Goal: Use online tool/utility: Utilize a website feature to perform a specific function

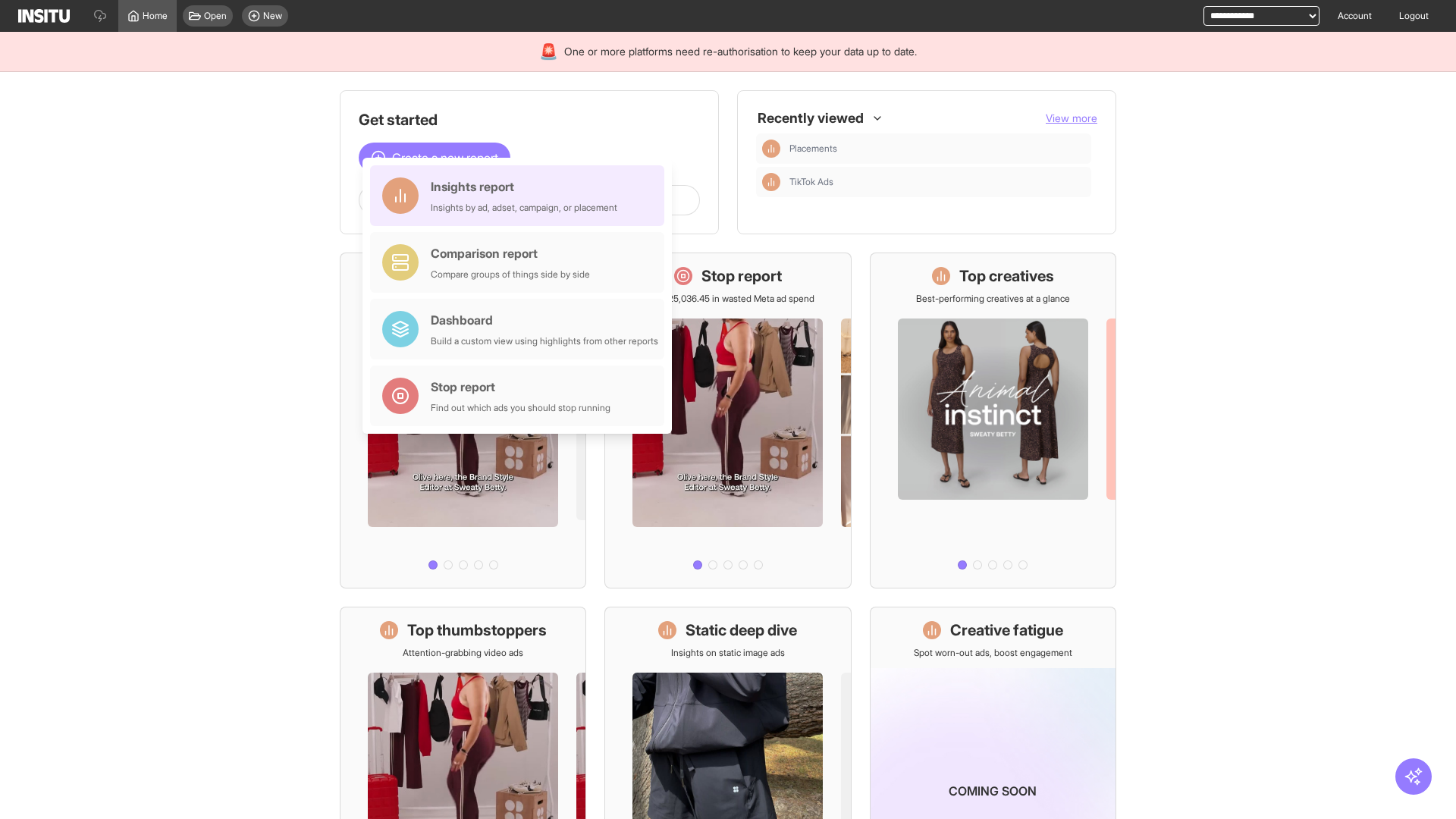
click at [521, 196] on div "Insights report Insights by ad, adset, campaign, or placement" at bounding box center [524, 196] width 186 height 37
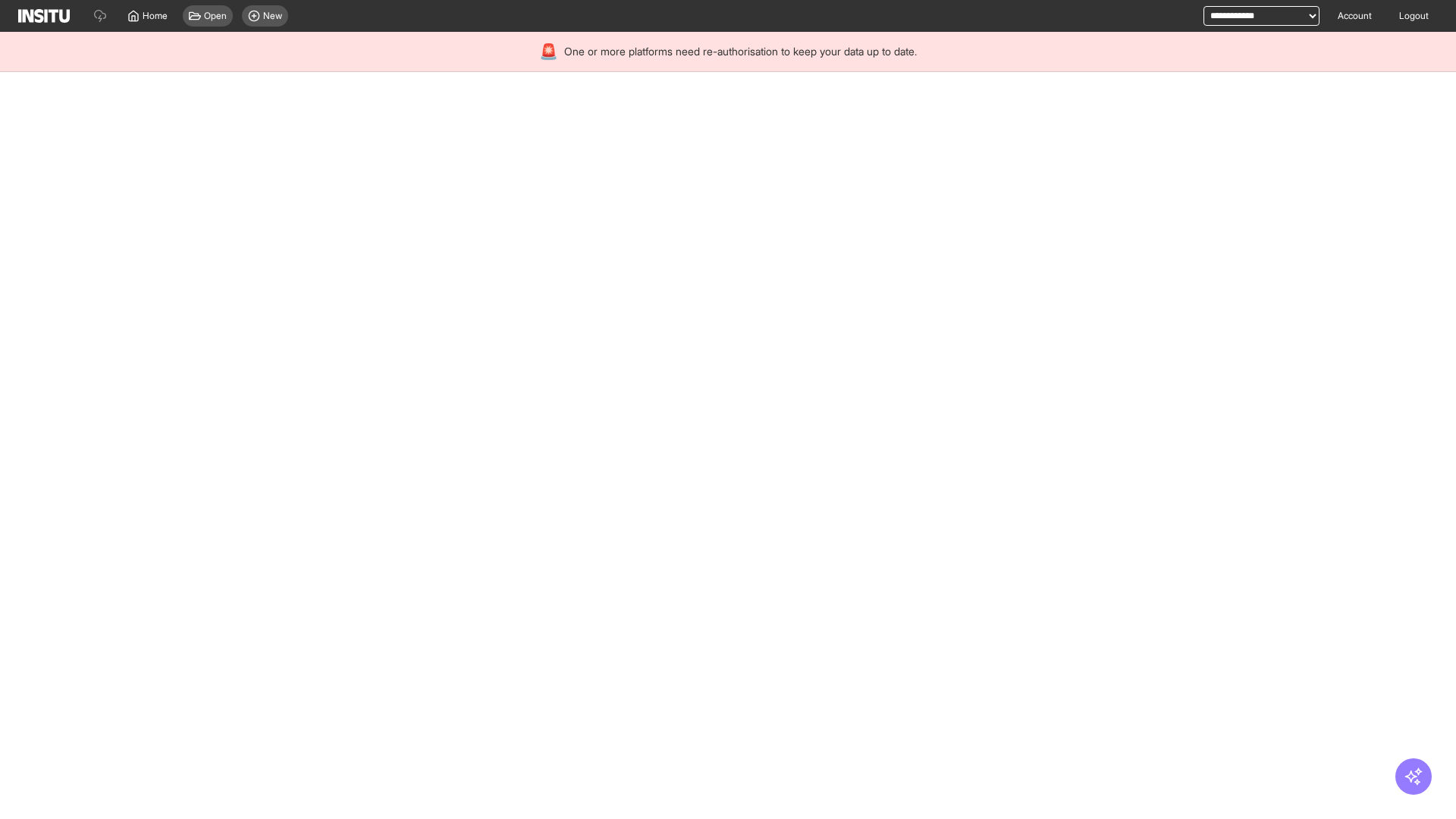
select select "**"
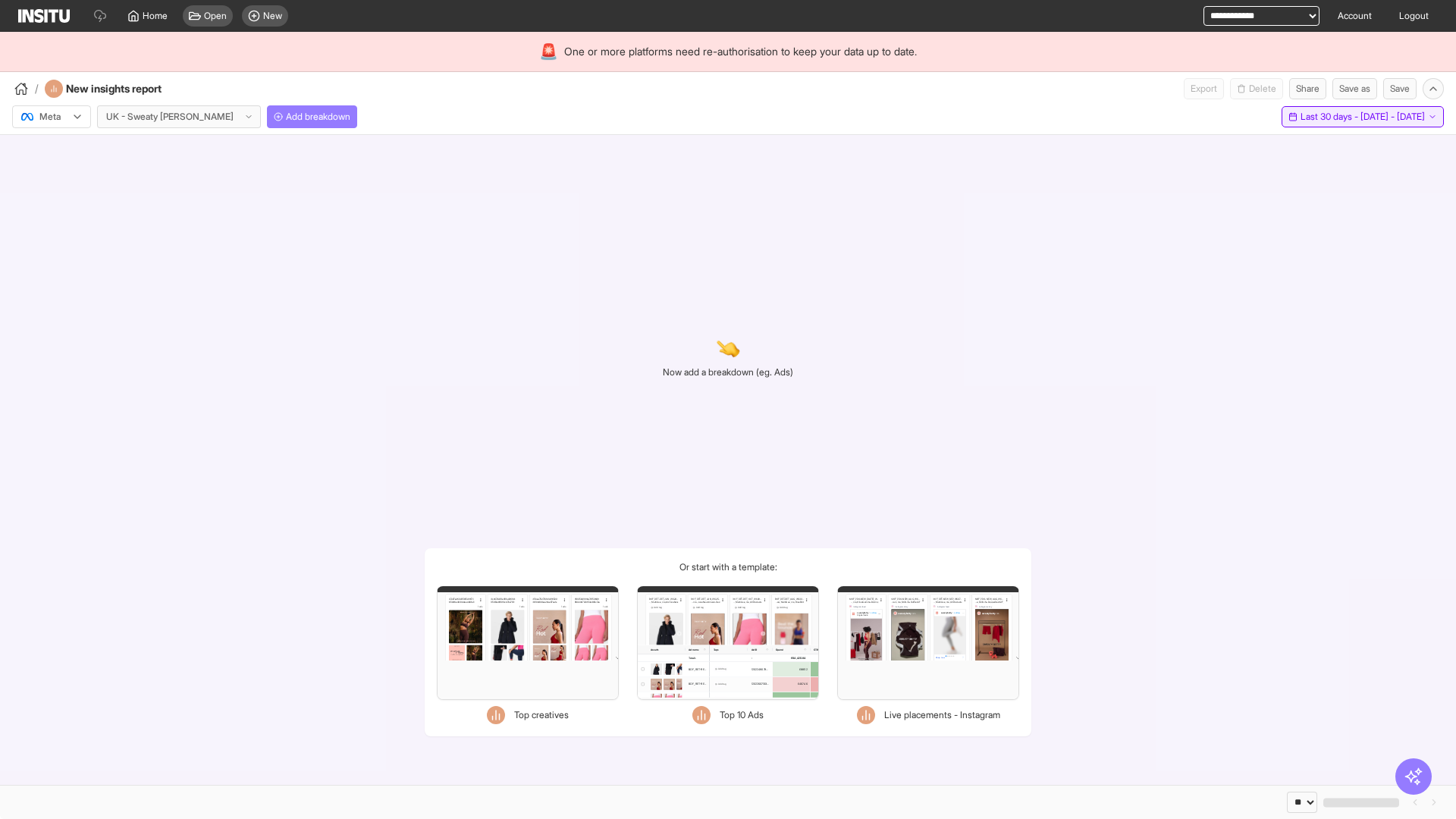
click at [1327, 117] on span "Last 30 days - [DATE] - [DATE]" at bounding box center [1362, 117] width 125 height 12
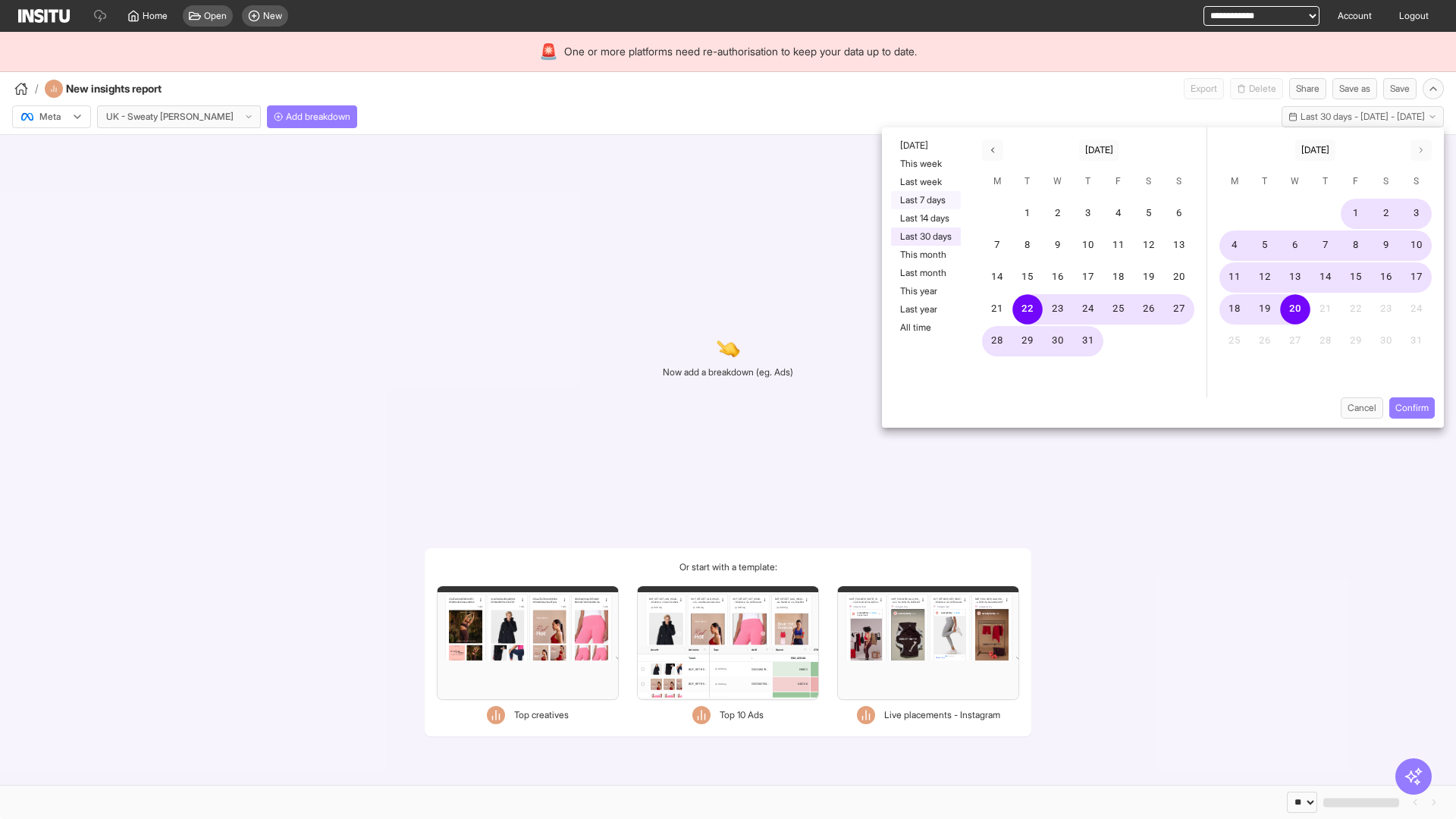
click at [924, 200] on button "Last 7 days" at bounding box center [925, 200] width 70 height 18
